Goal: Task Accomplishment & Management: Manage account settings

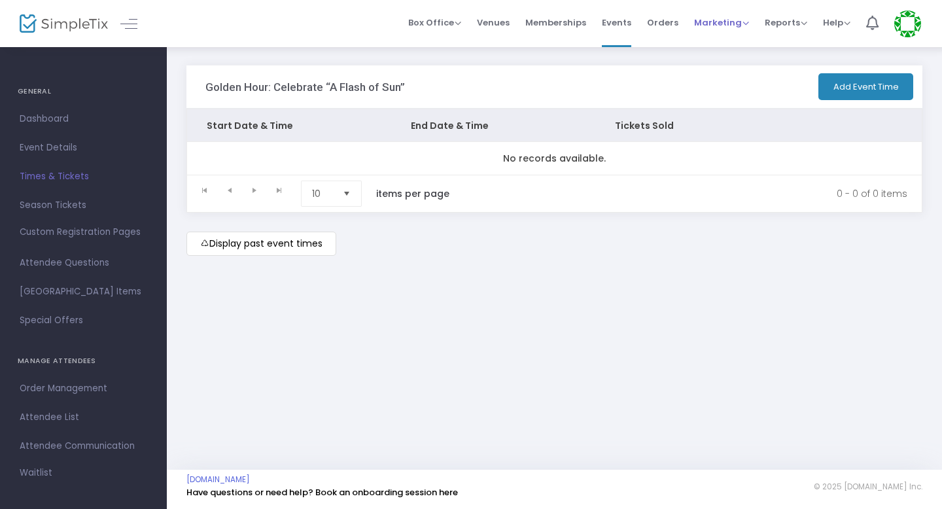
click at [717, 27] on span "Marketing" at bounding box center [721, 22] width 55 height 12
click at [648, 72] on div "Golden Hour: Celebrate “A Flash of Sun” Add Event Time" at bounding box center [555, 86] width 736 height 43
click at [795, 26] on span "Reports" at bounding box center [786, 22] width 43 height 12
click at [710, 63] on div "Golden Hour: Celebrate “A Flash of Sun” Add Event Time Start Date & Time End Da…" at bounding box center [555, 174] width 776 height 256
click at [105, 387] on span "Order Management" at bounding box center [84, 388] width 128 height 17
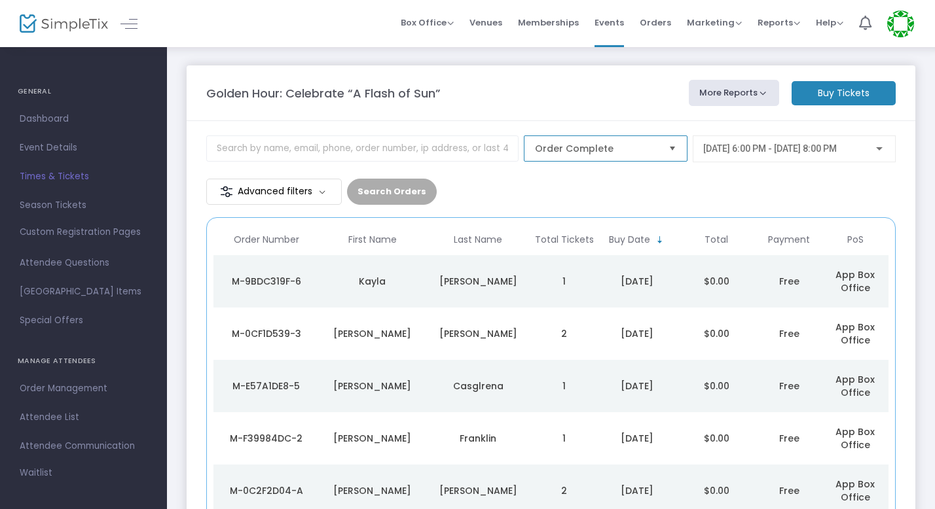
click at [529, 157] on span "Order Complete" at bounding box center [596, 148] width 134 height 25
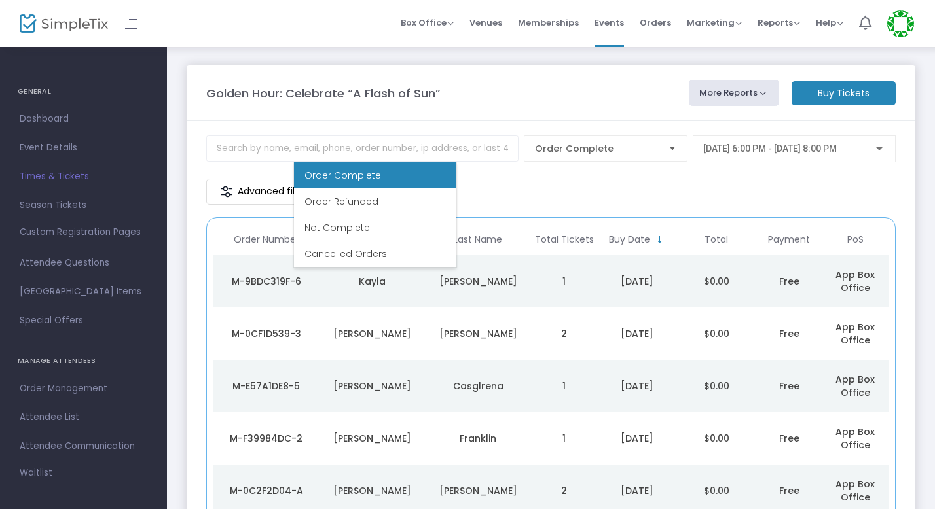
click at [477, 118] on m-panel-header "Golden Hour: Celebrate “A Flash of Sun” More Reports Square Merchandise Report …" at bounding box center [551, 93] width 728 height 56
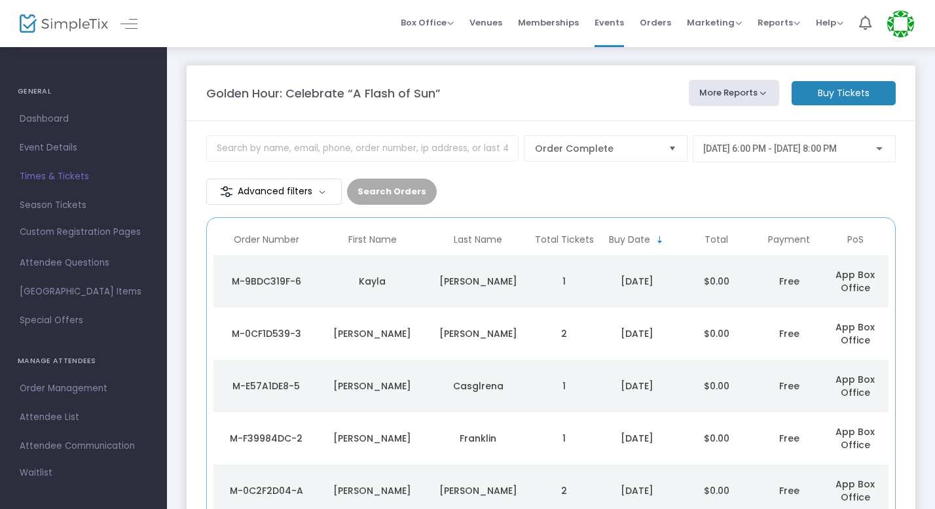
click at [342, 179] on m-button "Advanced filters" at bounding box center [273, 192] width 135 height 26
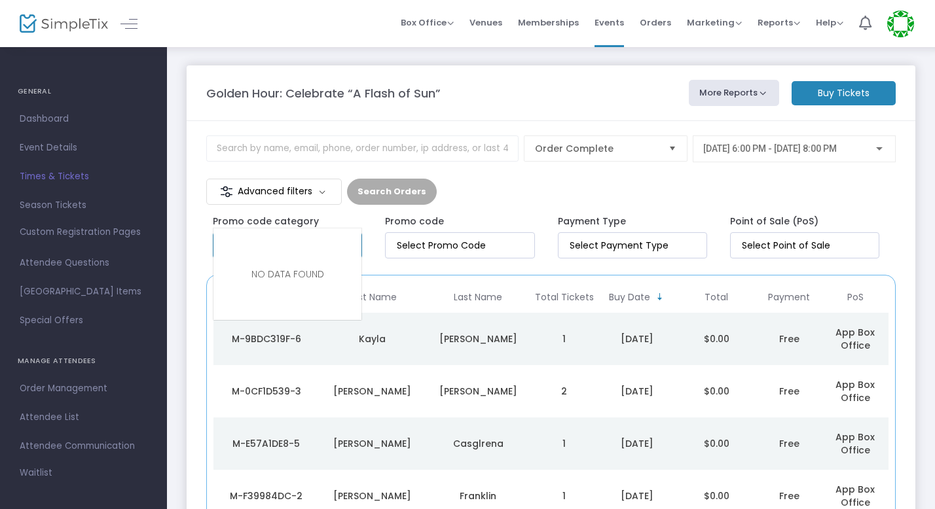
click at [321, 233] on kendo-taglist at bounding box center [287, 245] width 148 height 25
click at [368, 205] on div "Promo code category Promo code Payment Type Point of Sale (PoS)" at bounding box center [550, 234] width 689 height 58
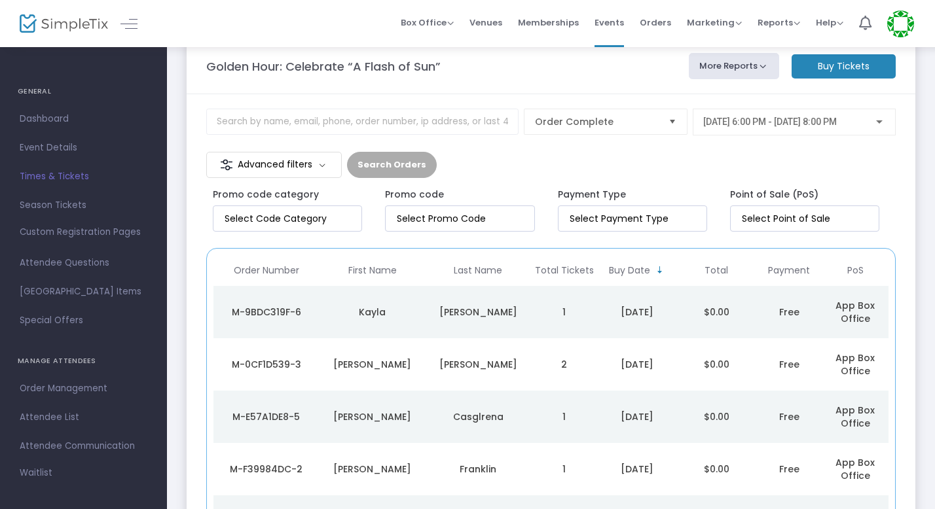
scroll to position [42, 0]
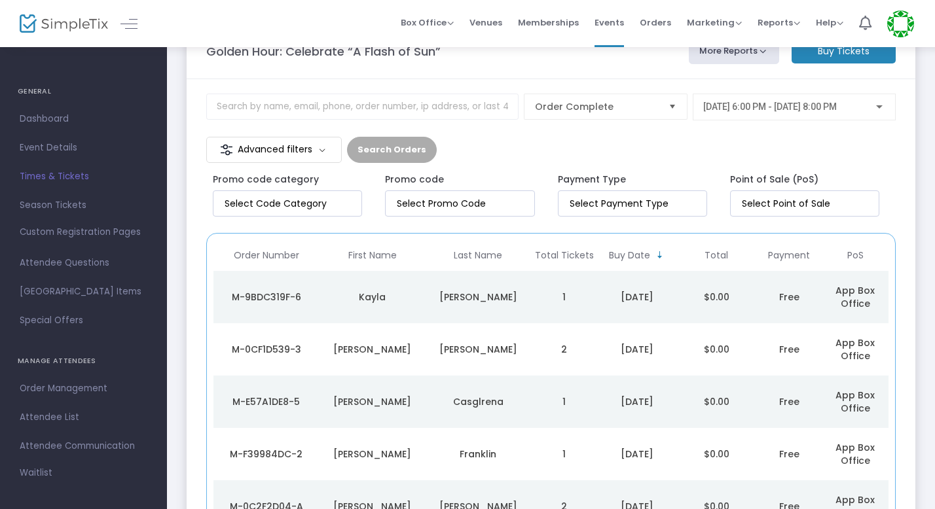
click at [541, 271] on td "1" at bounding box center [564, 297] width 66 height 52
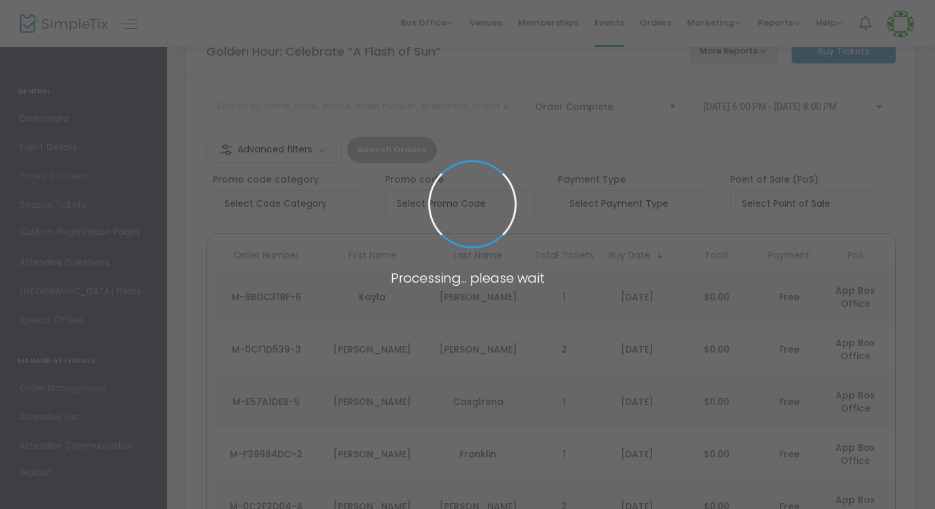
click at [609, 168] on span at bounding box center [467, 254] width 935 height 509
click at [221, 115] on span at bounding box center [467, 254] width 935 height 509
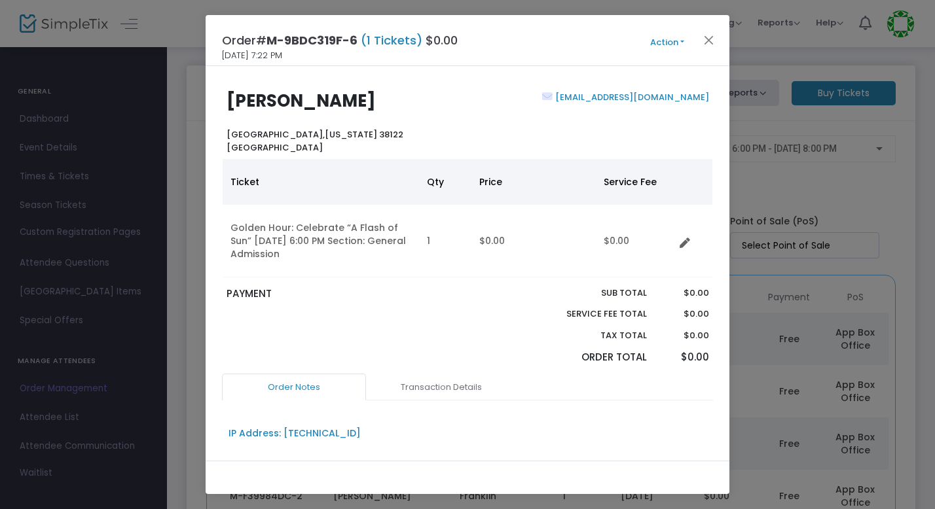
scroll to position [0, 0]
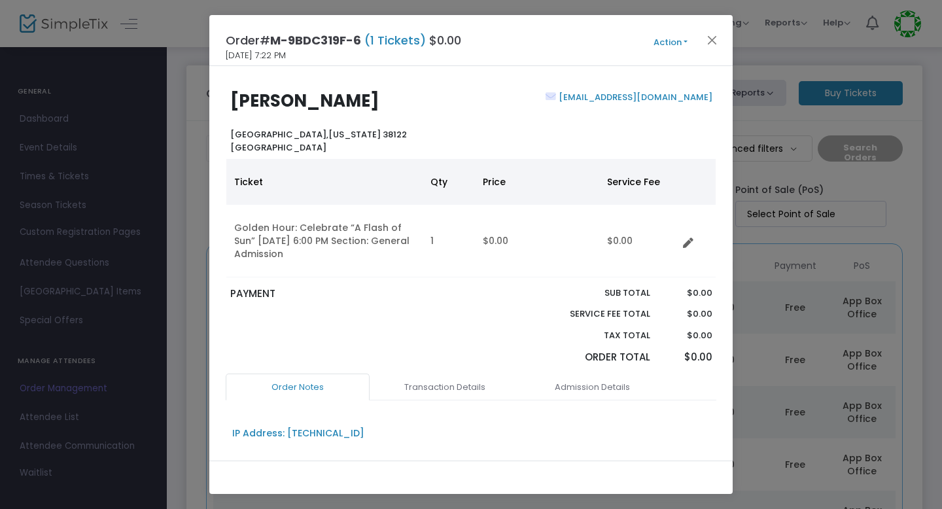
click at [799, 168] on ngb-modal-window "Order# M-9BDC319F-6 (1 Tickets) $0.00 [DATE] 7:22 PM Action Mark Admitted Edit …" at bounding box center [471, 254] width 942 height 509
click at [715, 34] on button "Close" at bounding box center [712, 39] width 17 height 17
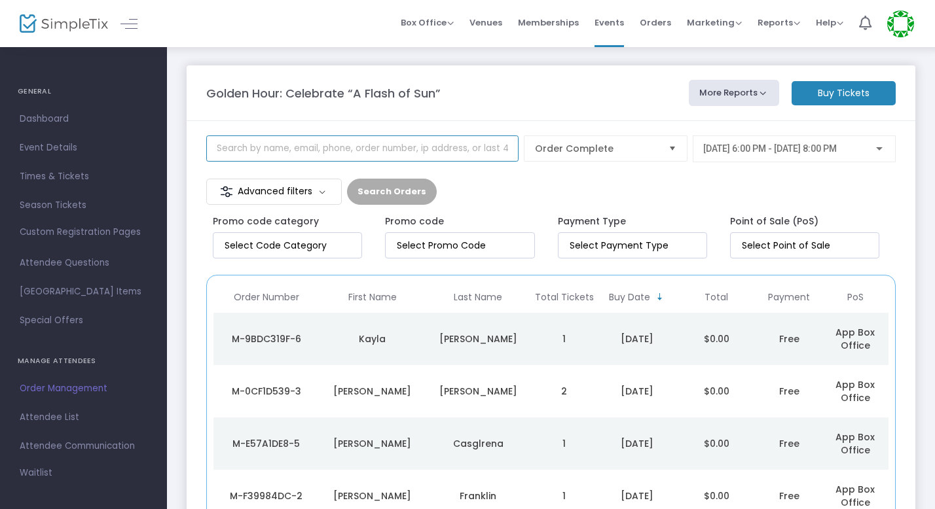
click at [247, 151] on input at bounding box center [362, 148] width 312 height 26
type input "chalkfest"
click at [227, 151] on input "chalkfest" at bounding box center [362, 148] width 312 height 26
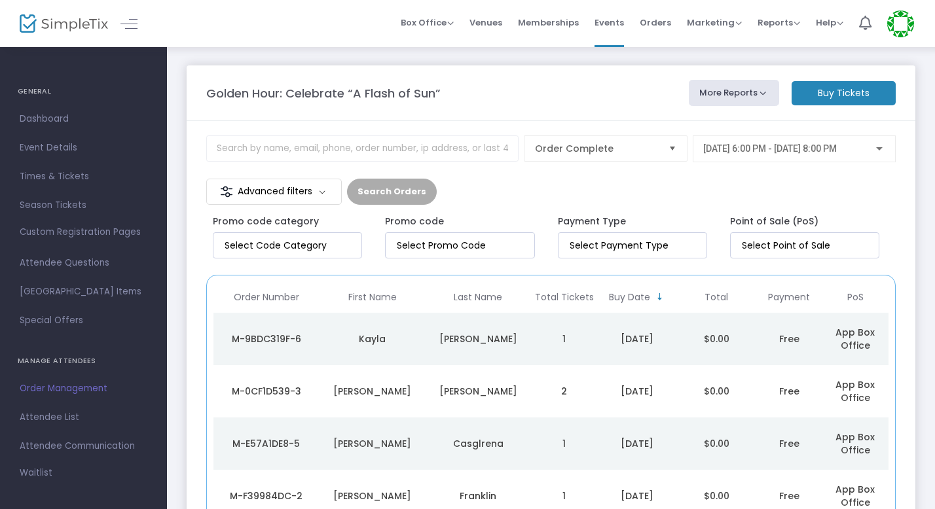
drag, startPoint x: 28, startPoint y: 45, endPoint x: 36, endPoint y: 35, distance: 12.6
click at [28, 45] on div at bounding box center [52, 23] width 64 height 47
click at [601, 25] on span "Events" at bounding box center [608, 22] width 29 height 33
